Goal: Check status

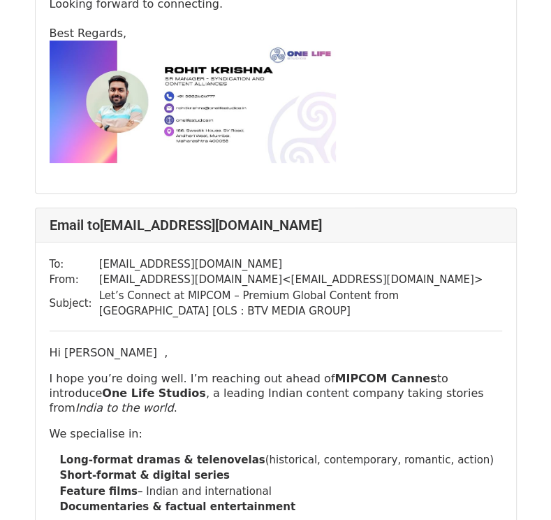
scroll to position [2969, 0]
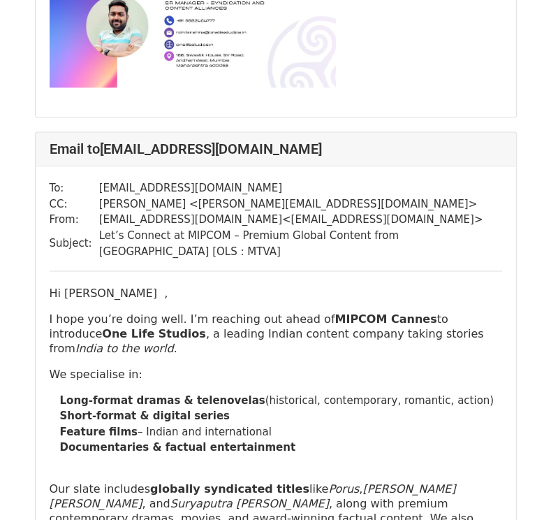
scroll to position [15141, 0]
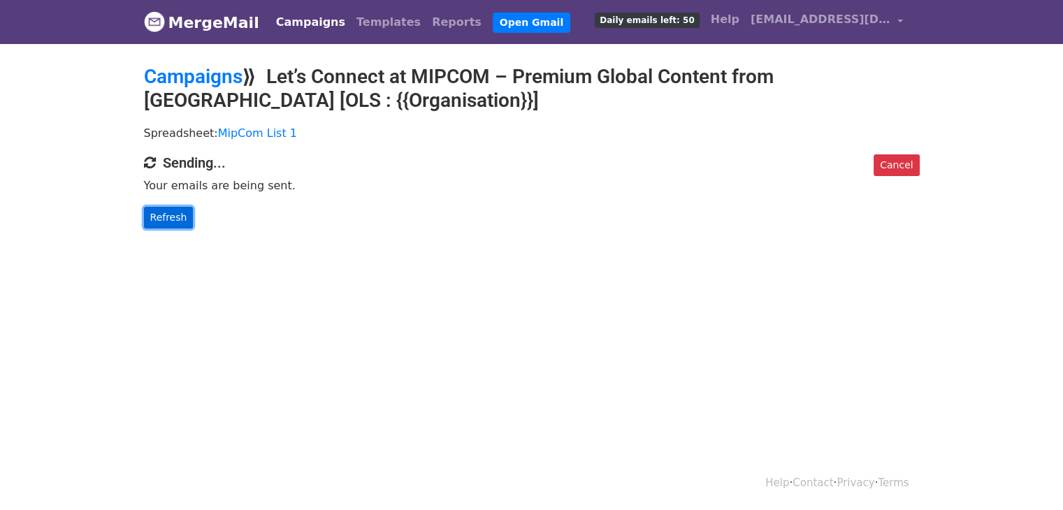
click at [161, 215] on link "Refresh" at bounding box center [169, 218] width 50 height 22
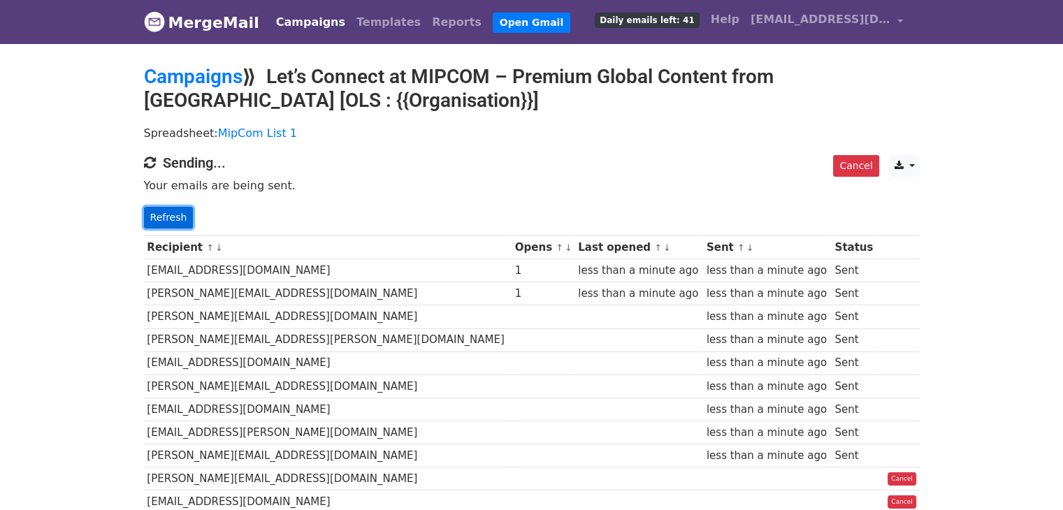
click at [185, 222] on link "Refresh" at bounding box center [169, 218] width 50 height 22
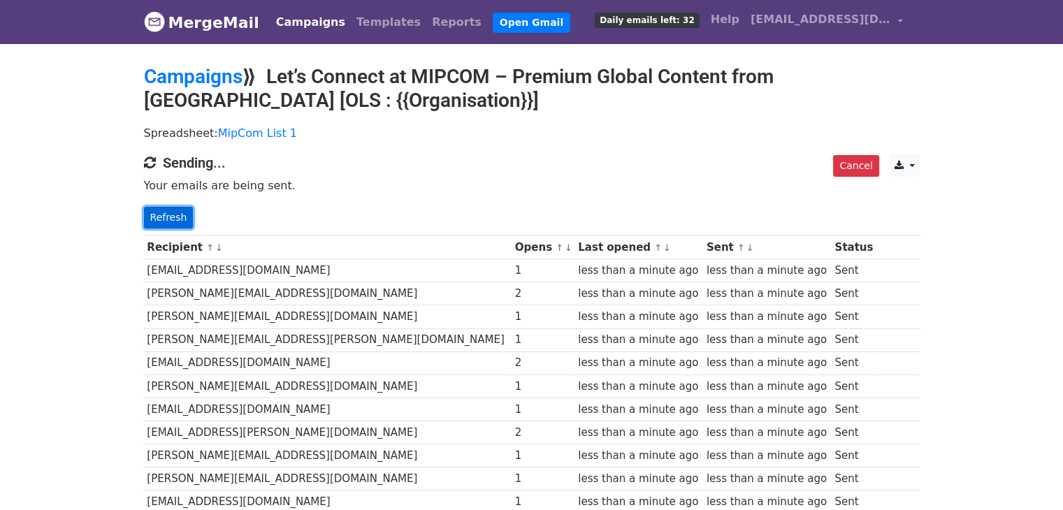
click at [160, 217] on link "Refresh" at bounding box center [169, 218] width 50 height 22
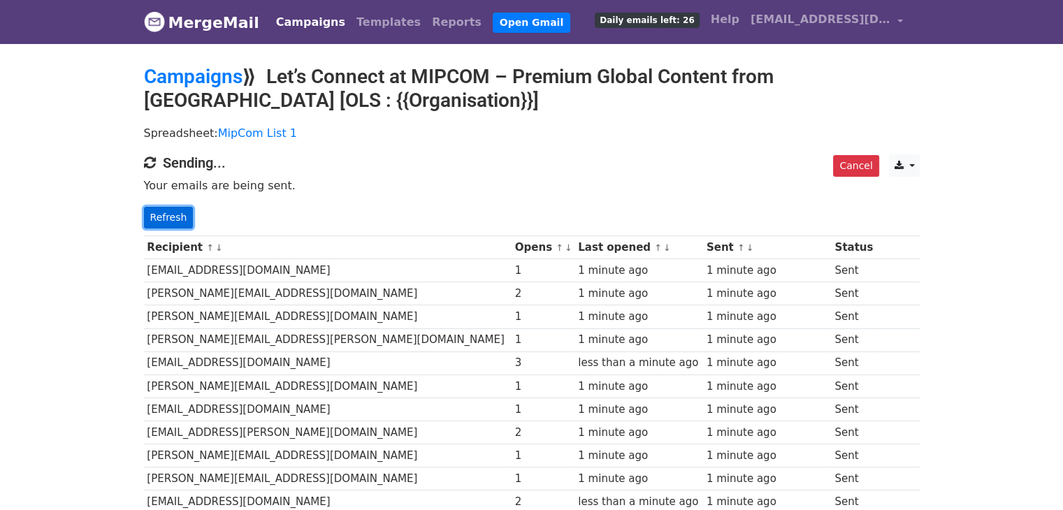
click at [165, 212] on link "Refresh" at bounding box center [169, 218] width 50 height 22
click at [167, 217] on link "Refresh" at bounding box center [169, 218] width 50 height 22
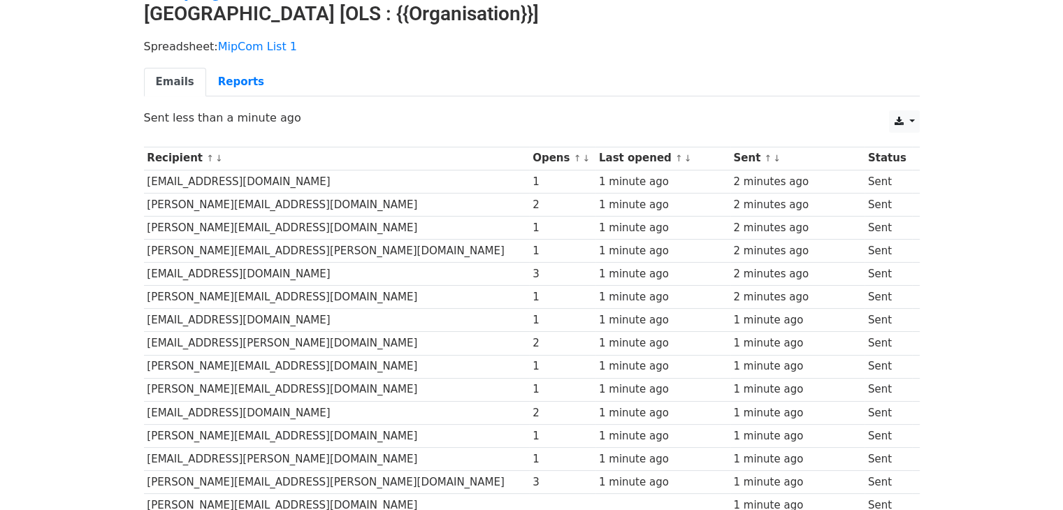
scroll to position [74, 0]
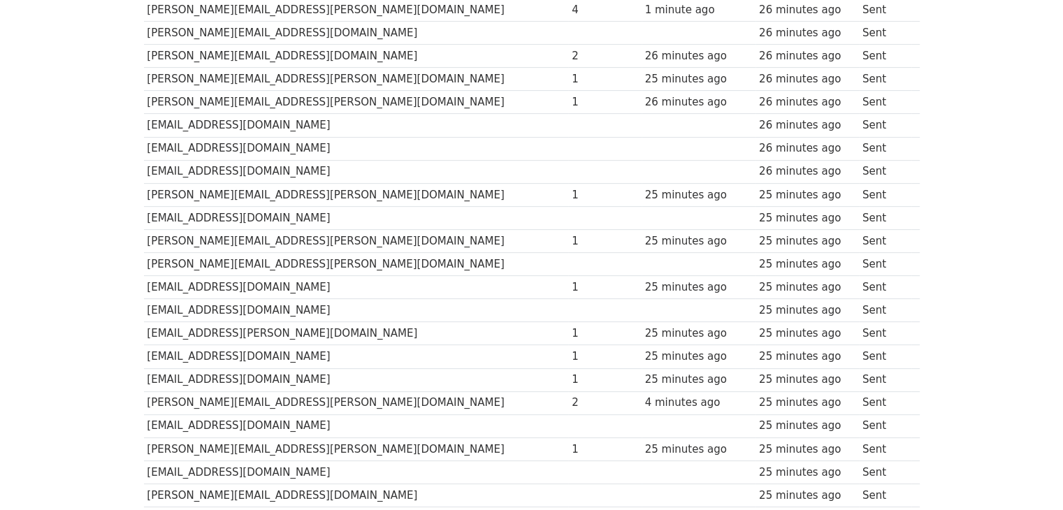
scroll to position [559, 0]
click at [390, 354] on tbody "Recipient ↑ ↓ Opens ↑ ↓ Last opened ↑ ↓ Sent ↑ ↓ Status [EMAIL_ADDRESS][DOMAIN_…" at bounding box center [532, 263] width 776 height 1179
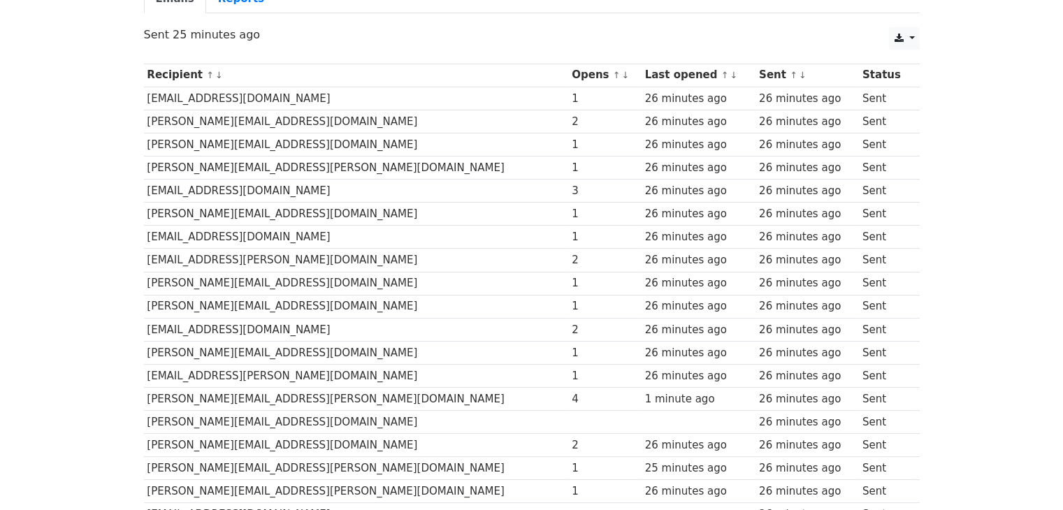
scroll to position [0, 0]
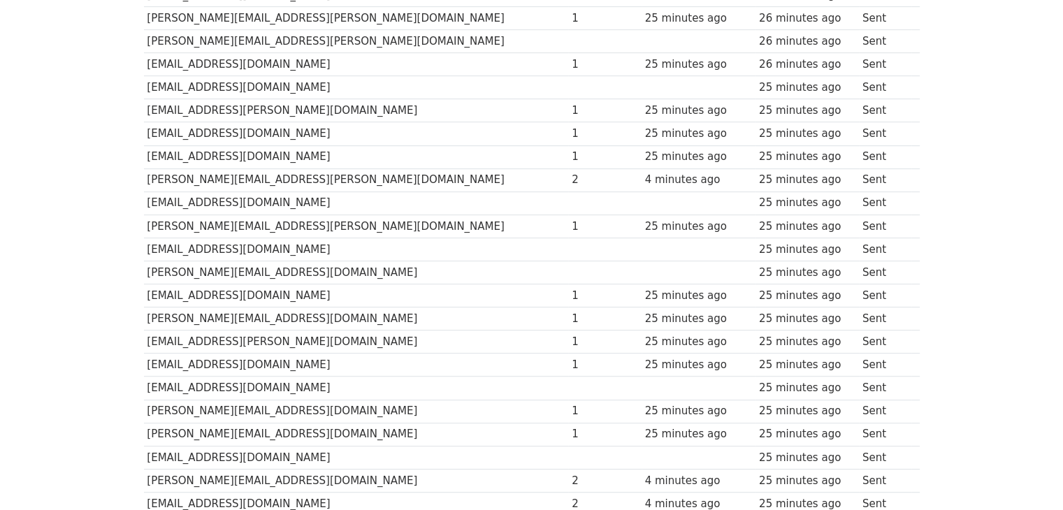
scroll to position [783, 0]
